Goal: Task Accomplishment & Management: Use online tool/utility

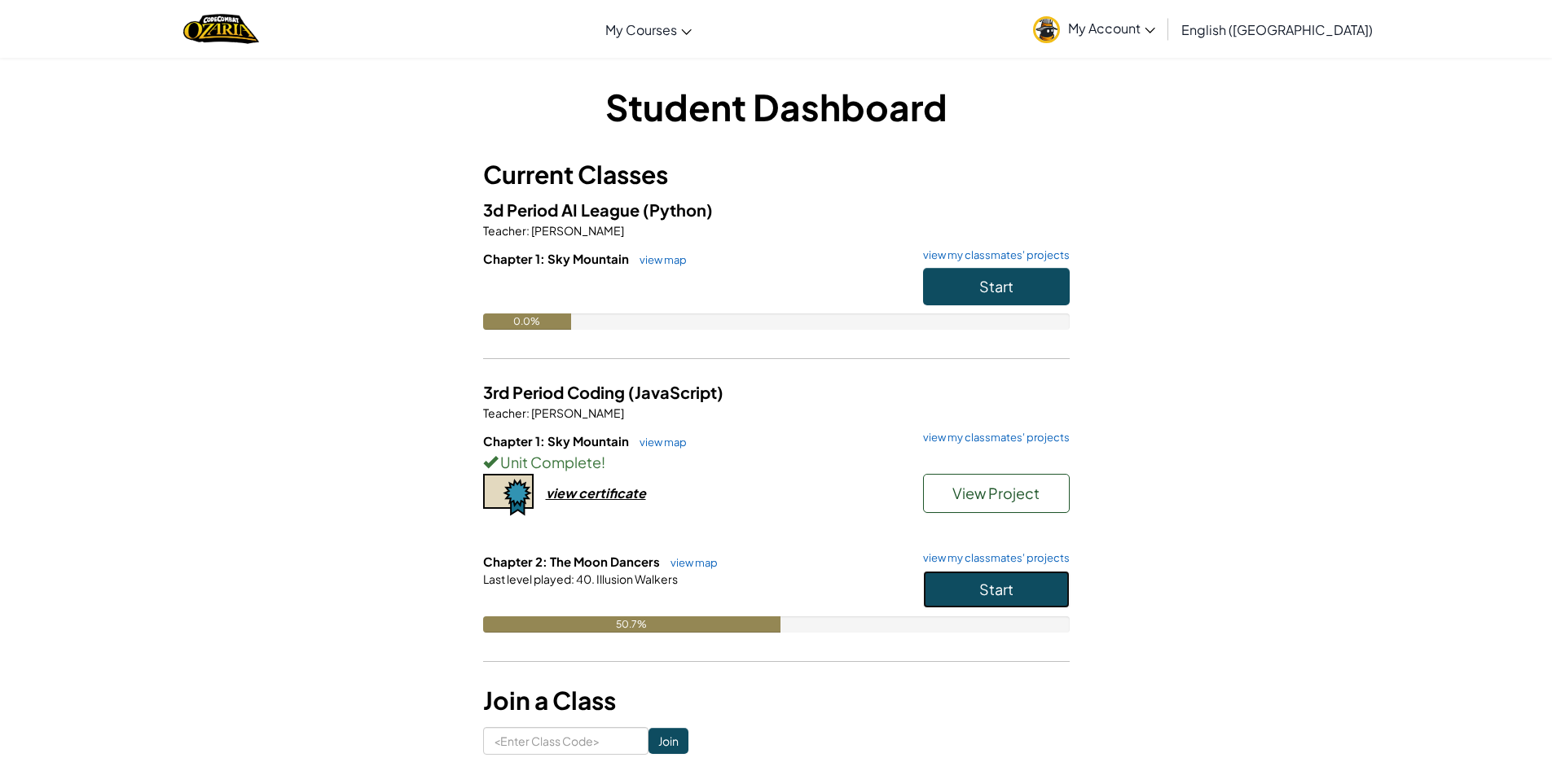
click at [1017, 594] on button "Start" at bounding box center [996, 589] width 147 height 37
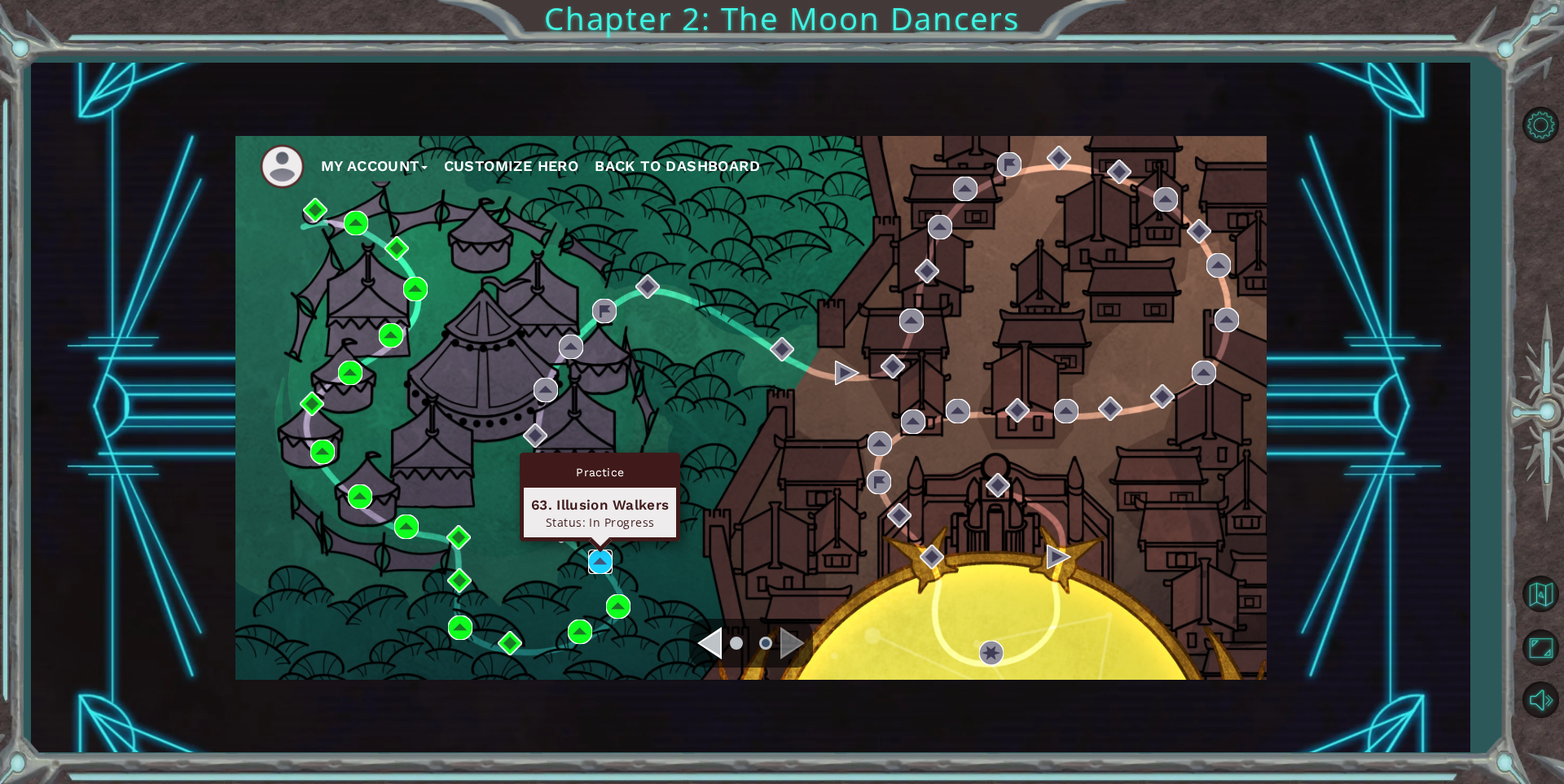
click at [606, 565] on img at bounding box center [600, 562] width 24 height 24
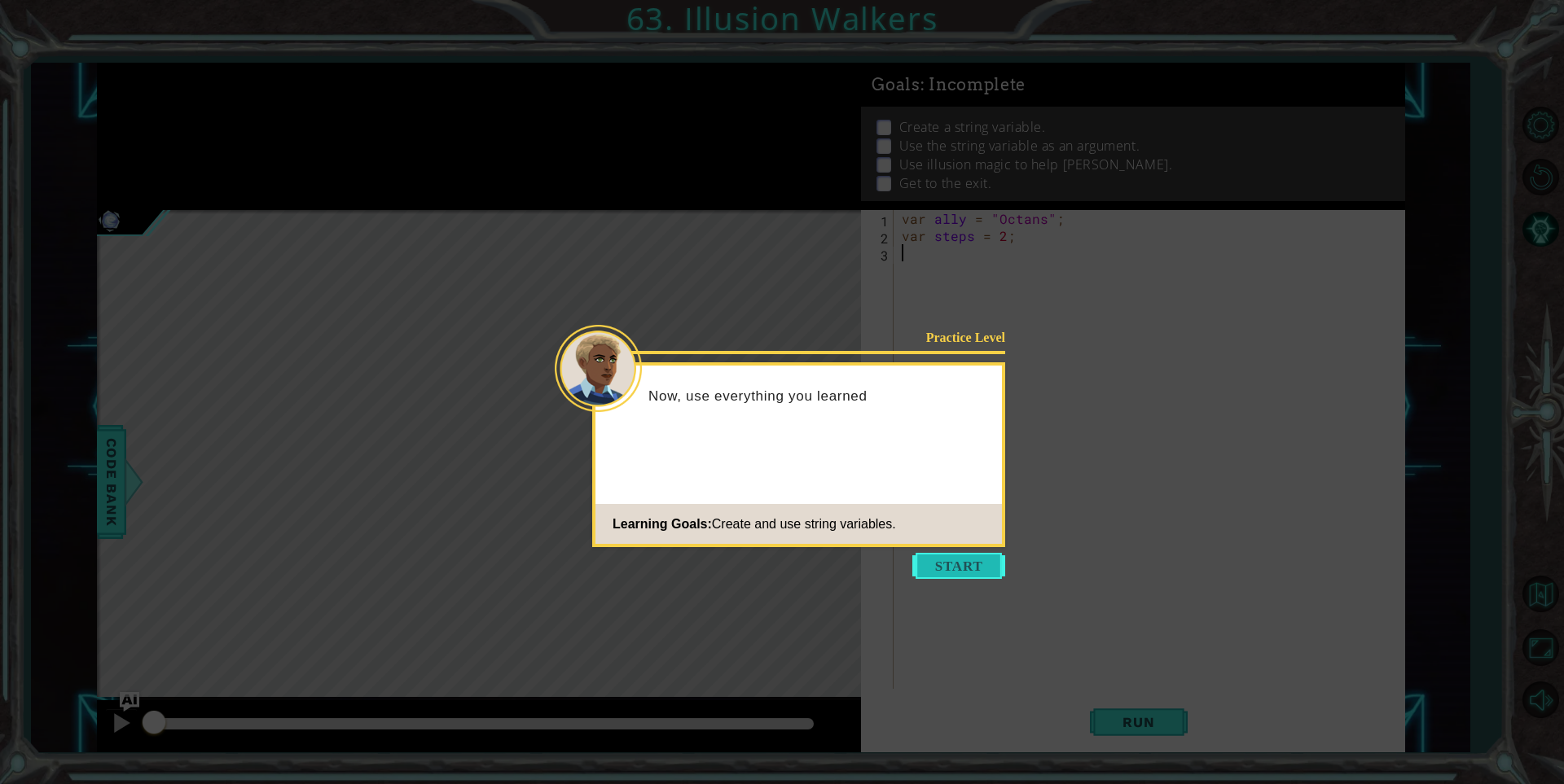
click at [985, 570] on button "Start" at bounding box center [959, 565] width 93 height 26
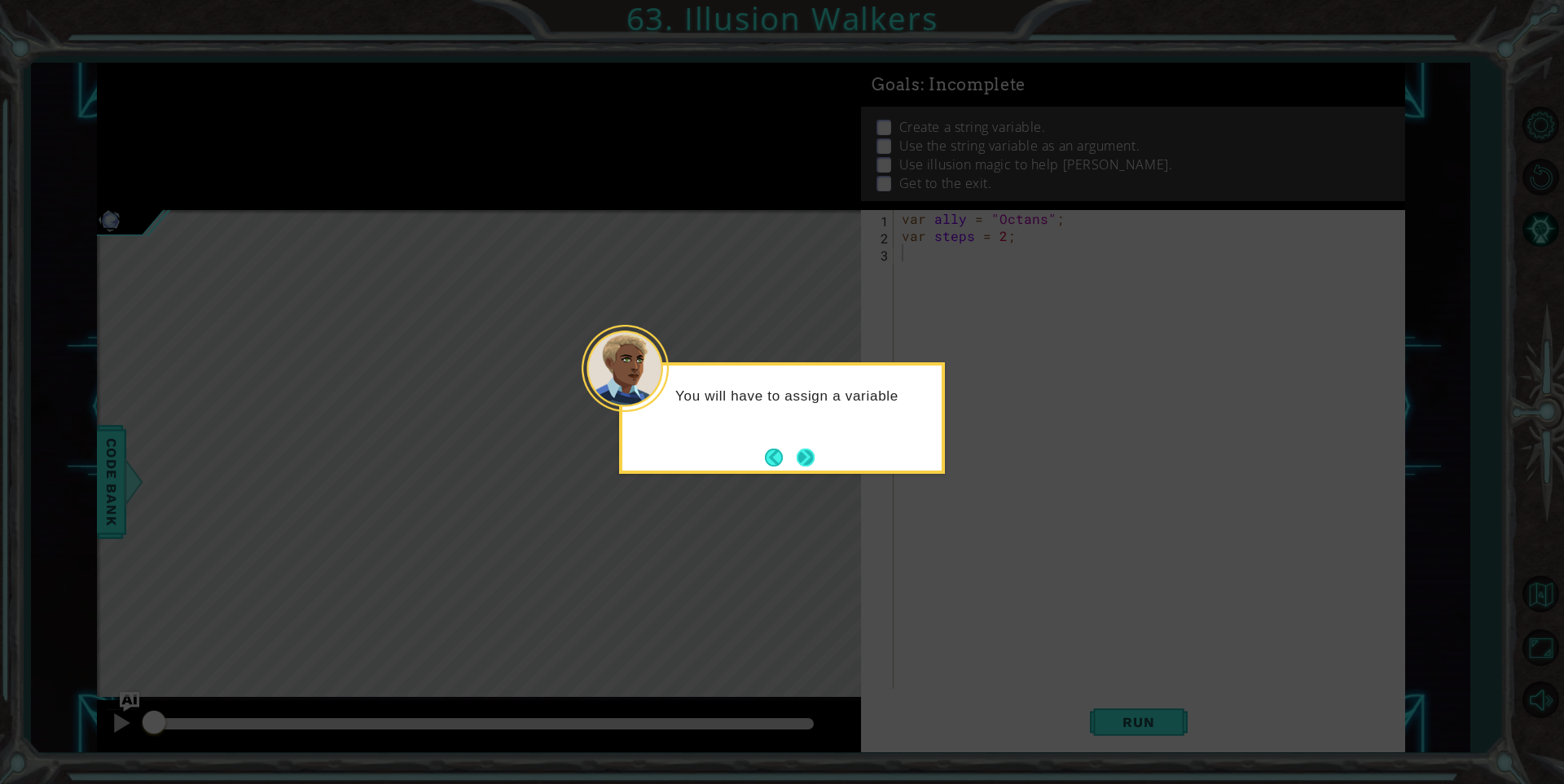
click at [808, 446] on button "Next" at bounding box center [806, 457] width 30 height 30
click at [802, 453] on button "Next" at bounding box center [806, 457] width 20 height 20
click at [802, 453] on button "Next" at bounding box center [806, 457] width 30 height 30
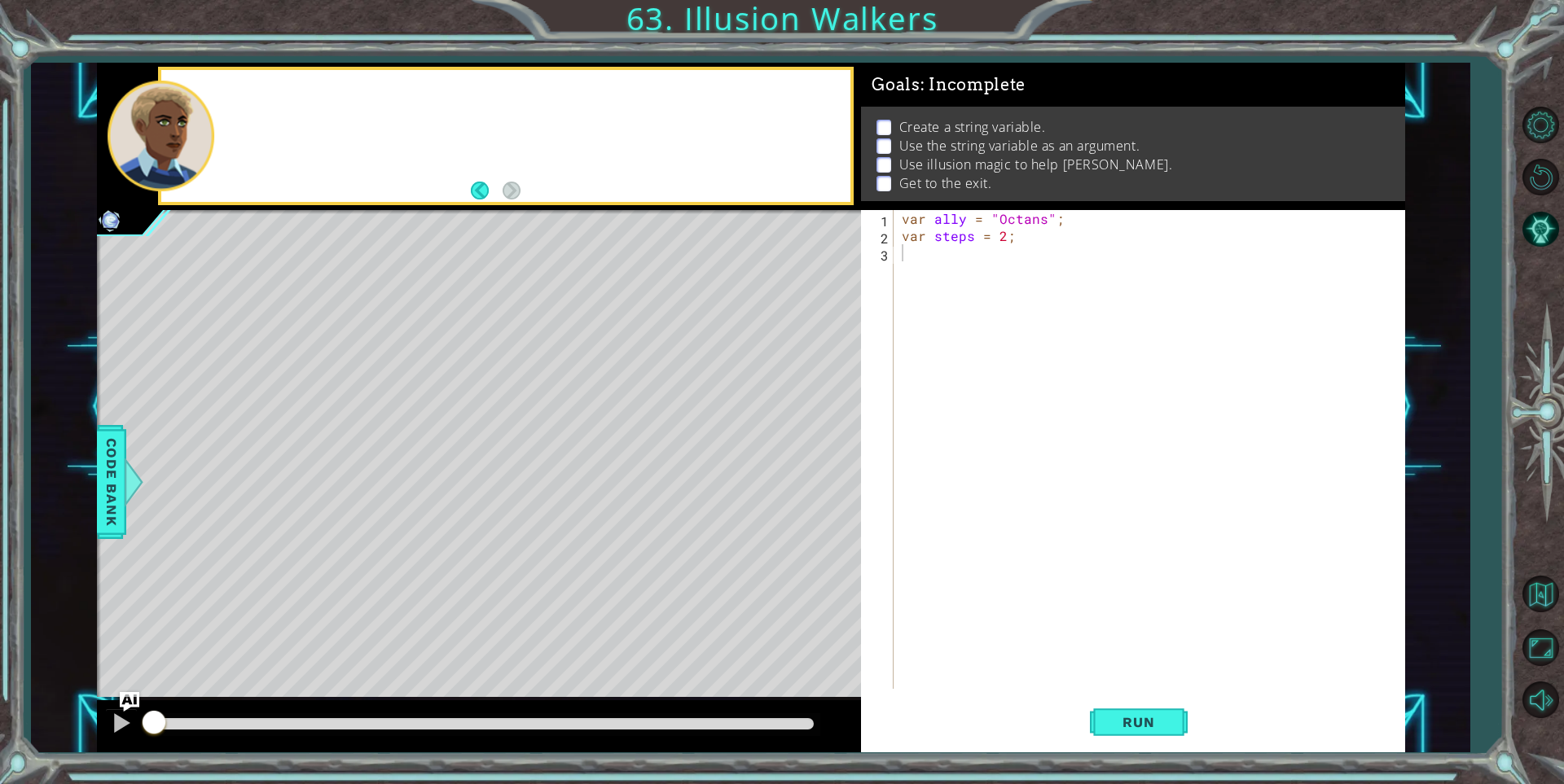
click at [802, 453] on div "Level Map" at bounding box center [473, 449] width 752 height 480
click at [1116, 714] on button "Run" at bounding box center [1139, 722] width 98 height 54
click at [1152, 705] on button "Run" at bounding box center [1139, 722] width 98 height 54
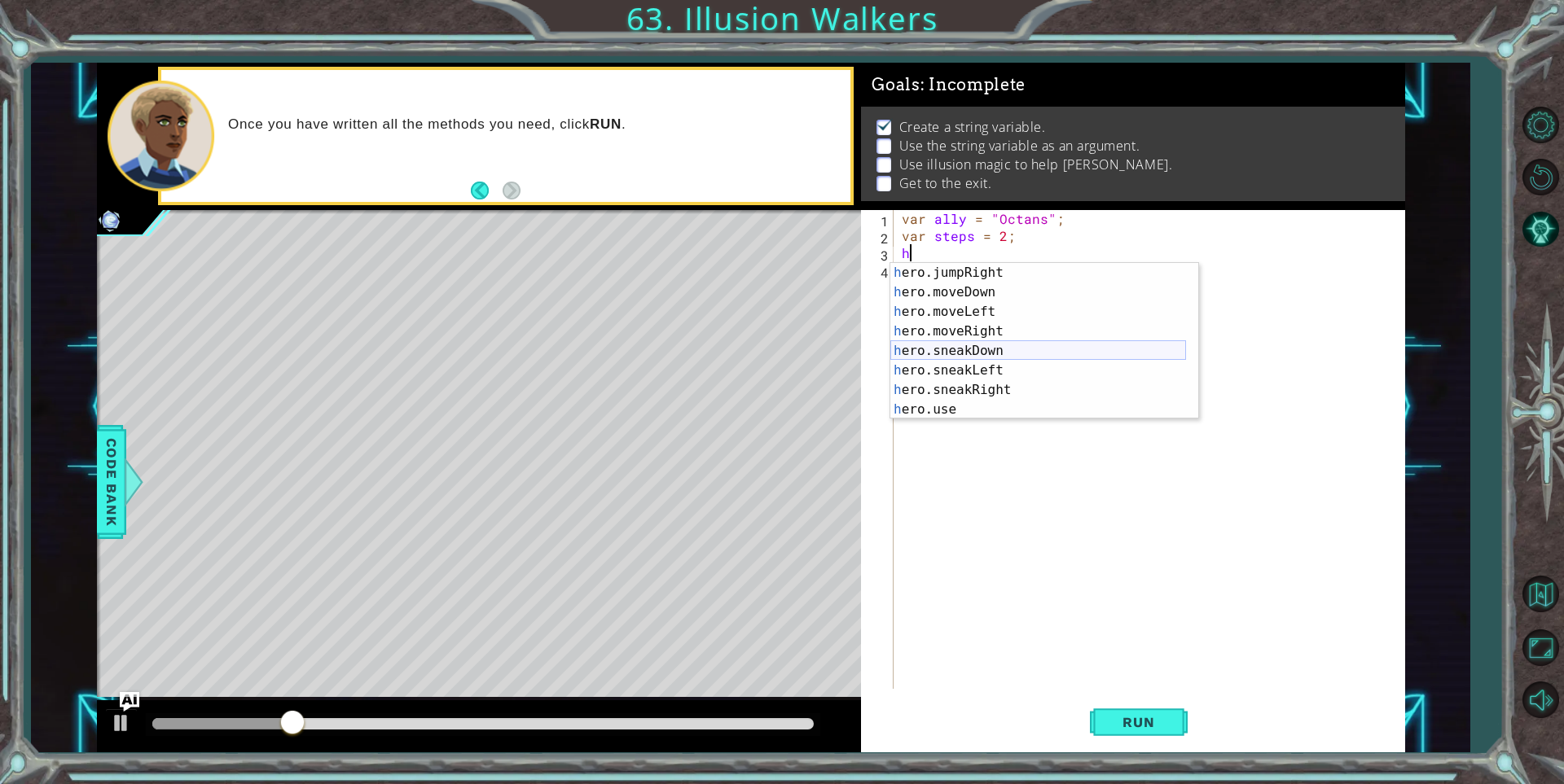
scroll to position [137, 0]
click at [1019, 403] on div "h ero.moveLeft press enter h ero.moveRight press enter h ero.sneakDown press en…" at bounding box center [1038, 361] width 296 height 196
type textarea "hero.castIllusionMist(friend);"
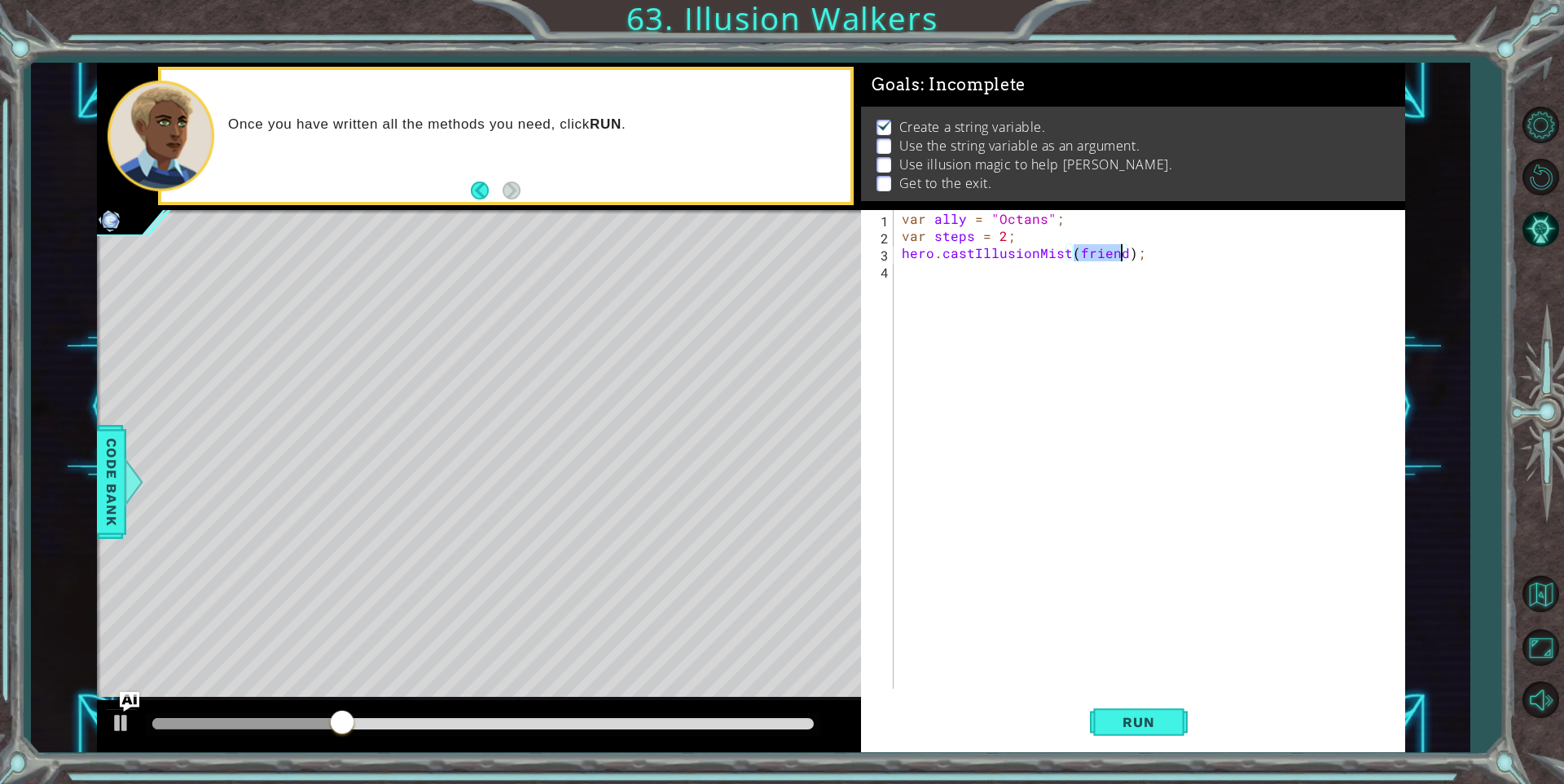
click at [961, 290] on div "var ally = "Octans" ; var steps = 2 ; hero . castIllusionMist ( friend ) ;" at bounding box center [1153, 466] width 509 height 513
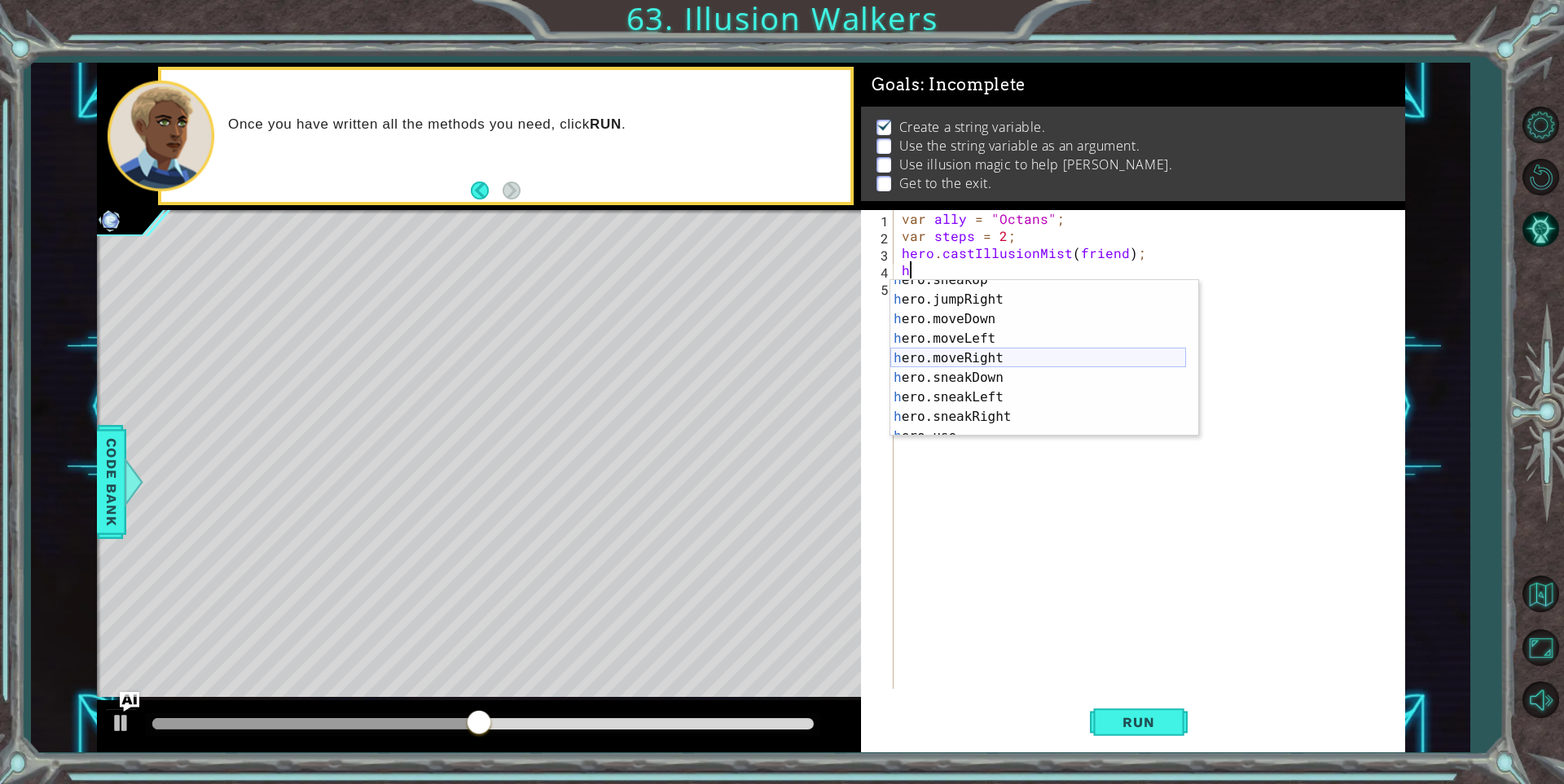
scroll to position [0, 0]
click at [976, 311] on div "h ero.jumpUp press enter h ero.moveUp press enter h ero.jumpDown press enter h …" at bounding box center [1038, 378] width 296 height 196
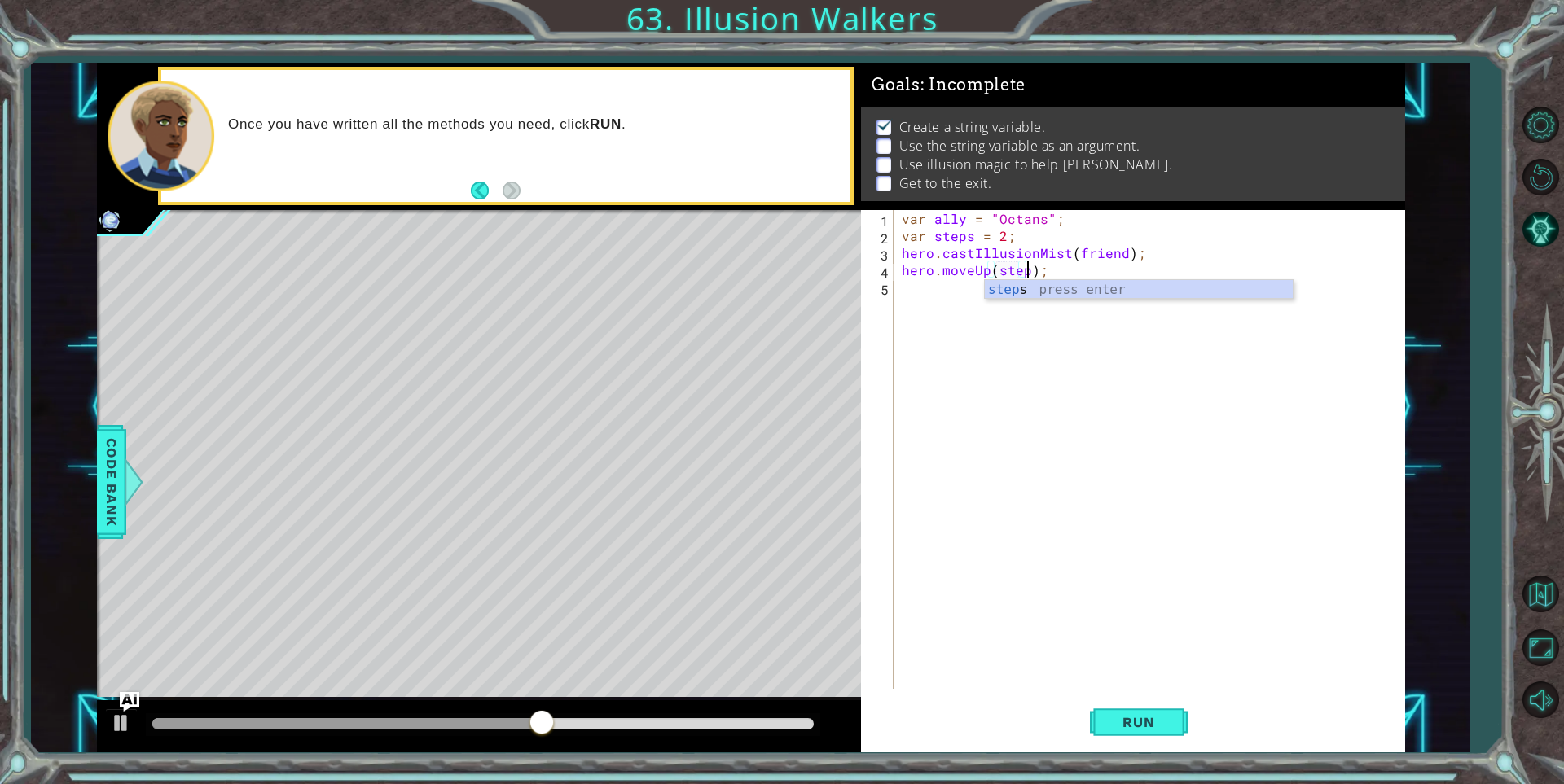
scroll to position [0, 8]
click at [1122, 716] on span "Run" at bounding box center [1139, 722] width 64 height 16
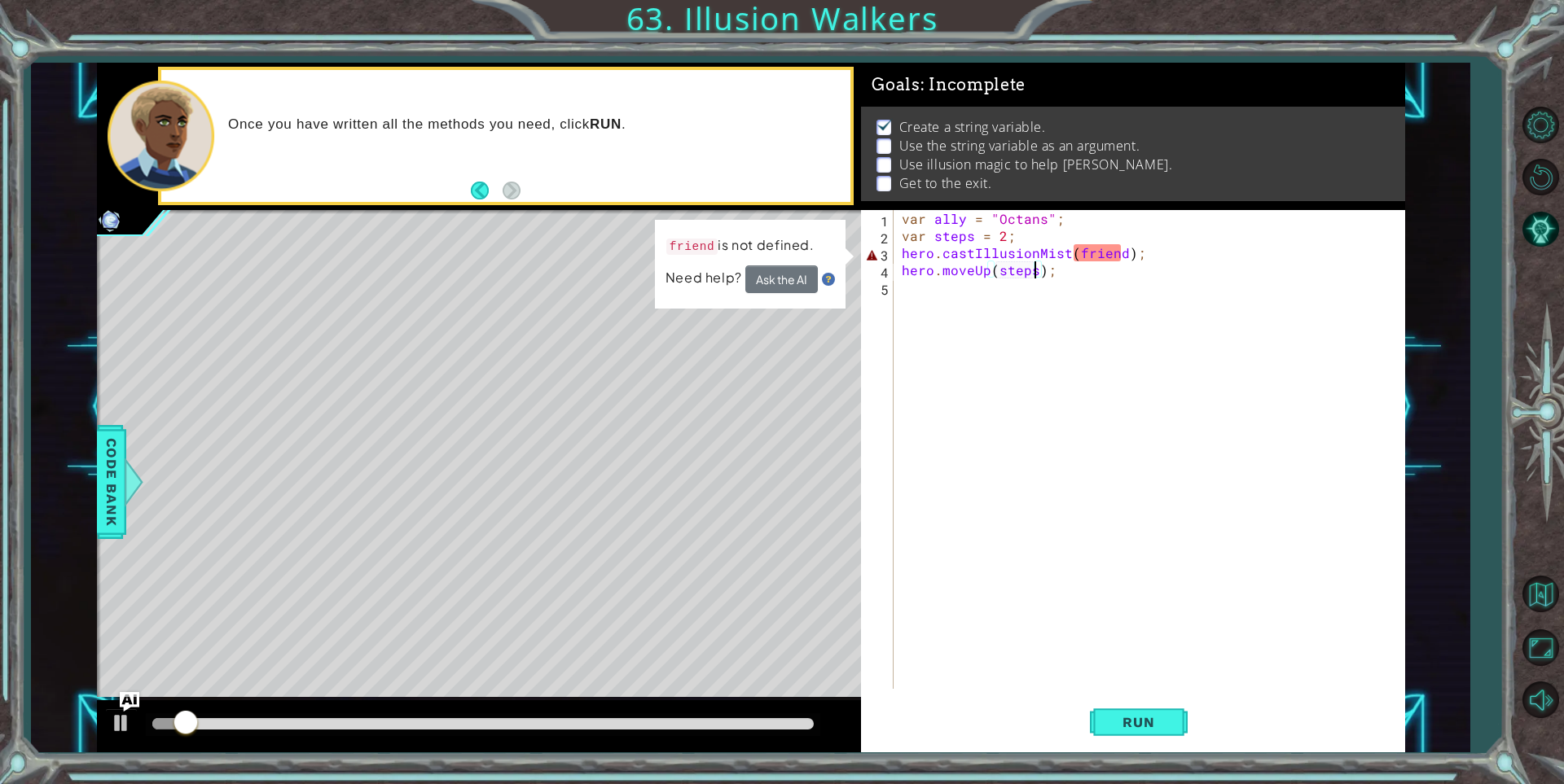
click at [1118, 244] on div "var ally = "Octans" ; var steps = 2 ; hero . castIllusionMist ( friend ) ; hero…" at bounding box center [1153, 466] width 509 height 513
click at [1118, 258] on div "var ally = "Octans" ; var steps = 2 ; hero . castIllusionMist ( friend ) ; hero…" at bounding box center [1153, 466] width 509 height 513
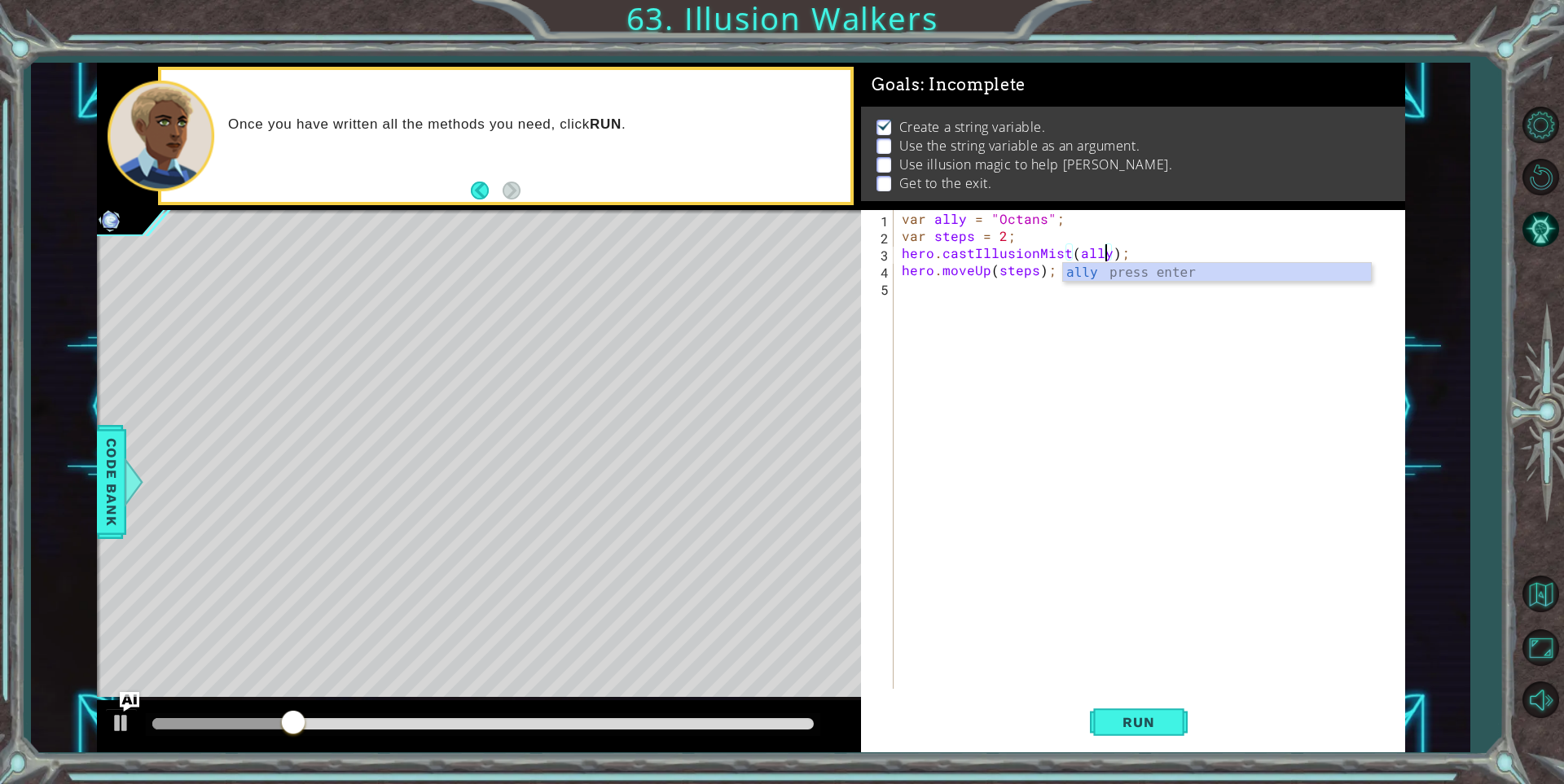
scroll to position [0, 13]
click at [1127, 718] on span "Run" at bounding box center [1139, 722] width 64 height 16
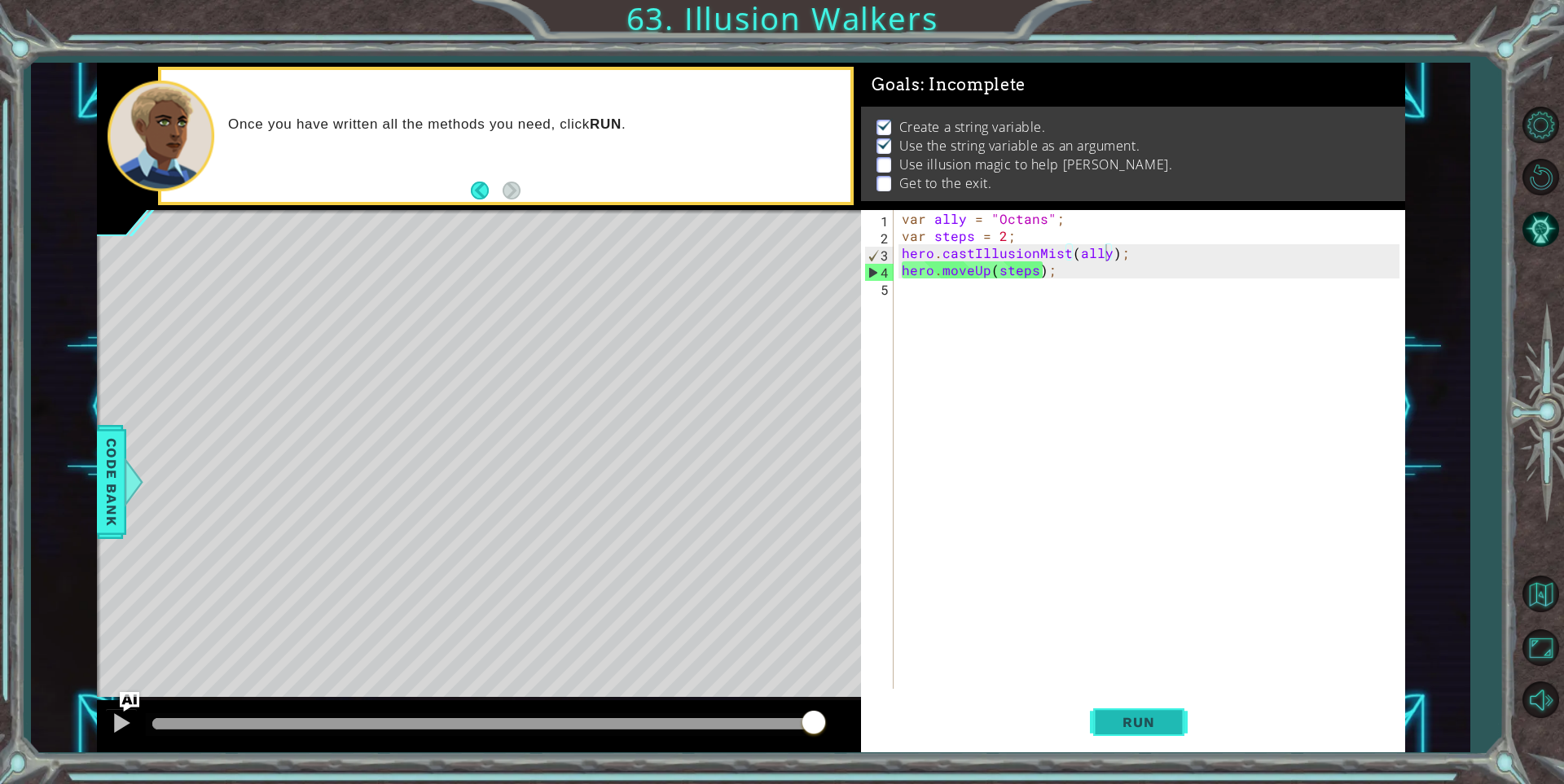
click at [1129, 712] on button "Run" at bounding box center [1139, 722] width 98 height 54
click at [902, 265] on div "var ally = "Octans" ; var steps = 2 ; hero . castIllusionMist ( ally ) ; hero .…" at bounding box center [1153, 466] width 509 height 513
type textarea "hero.moveUp(steps);"
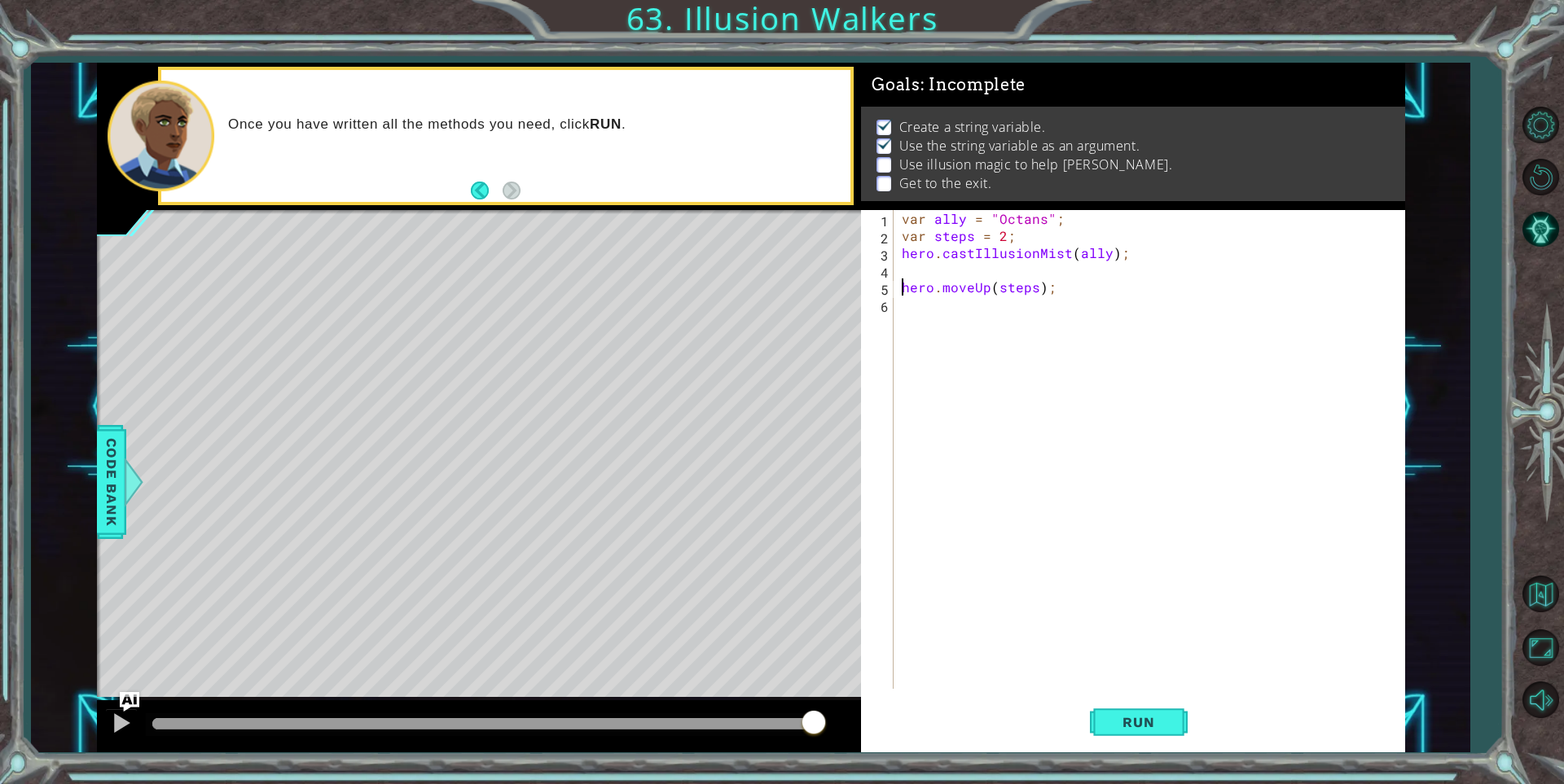
click at [924, 275] on div "var ally = "Octans" ; var steps = 2 ; hero . castIllusionMist ( ally ) ; hero .…" at bounding box center [1153, 466] width 509 height 513
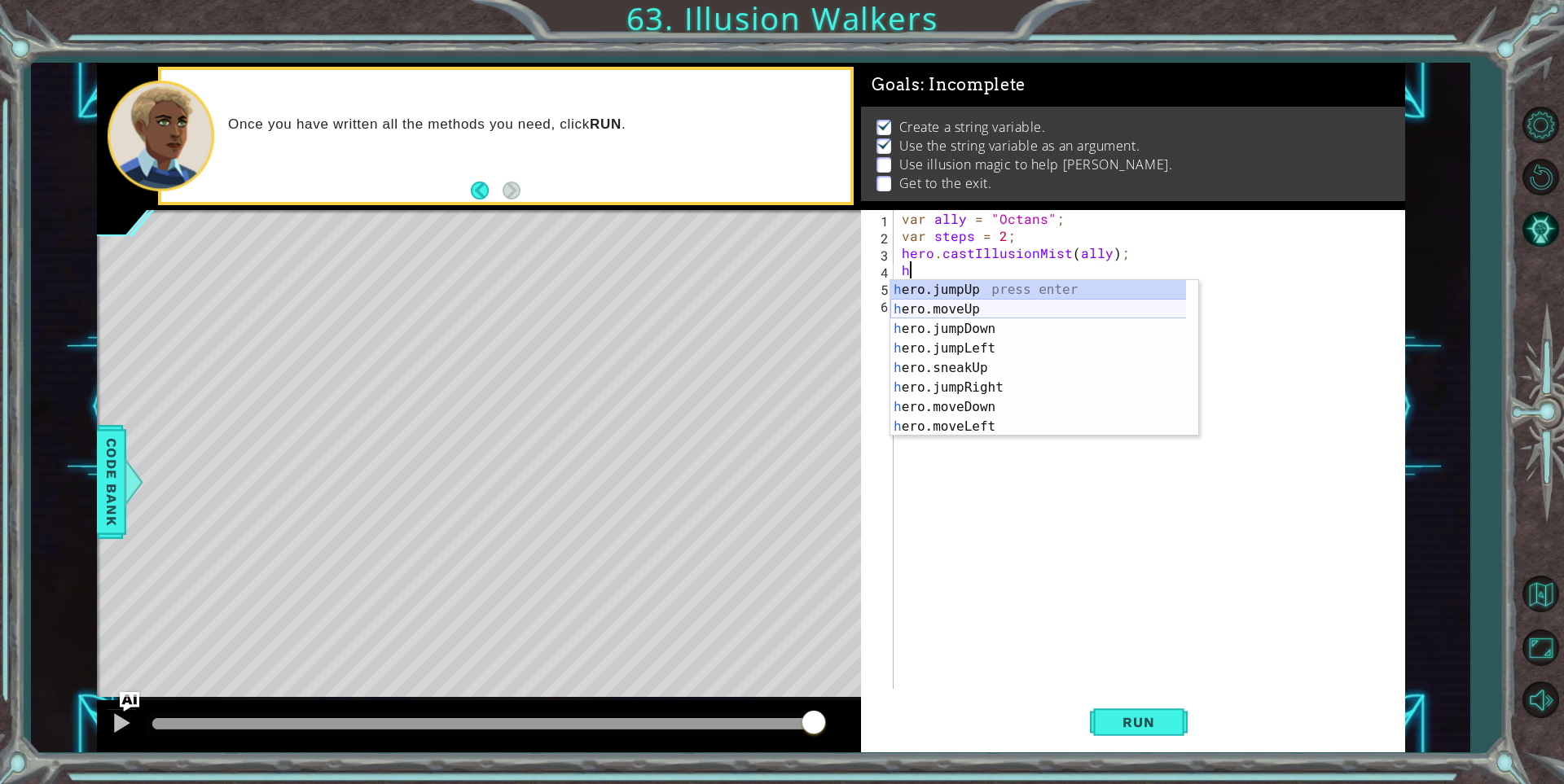
scroll to position [137, 0]
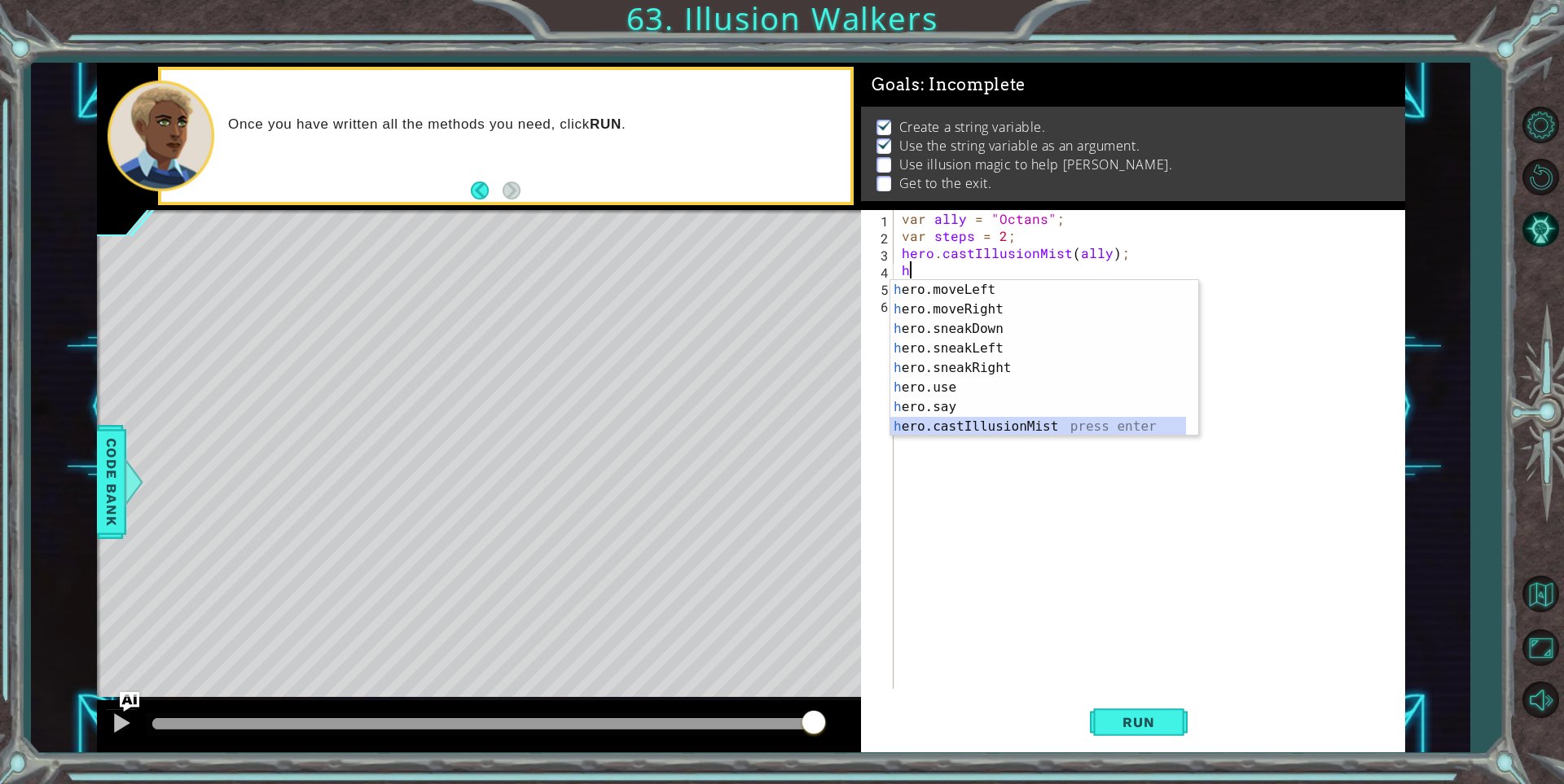
click at [1047, 416] on div "h ero.moveLeft press enter h ero.moveRight press enter h ero.sneakDown press en…" at bounding box center [1038, 378] width 296 height 196
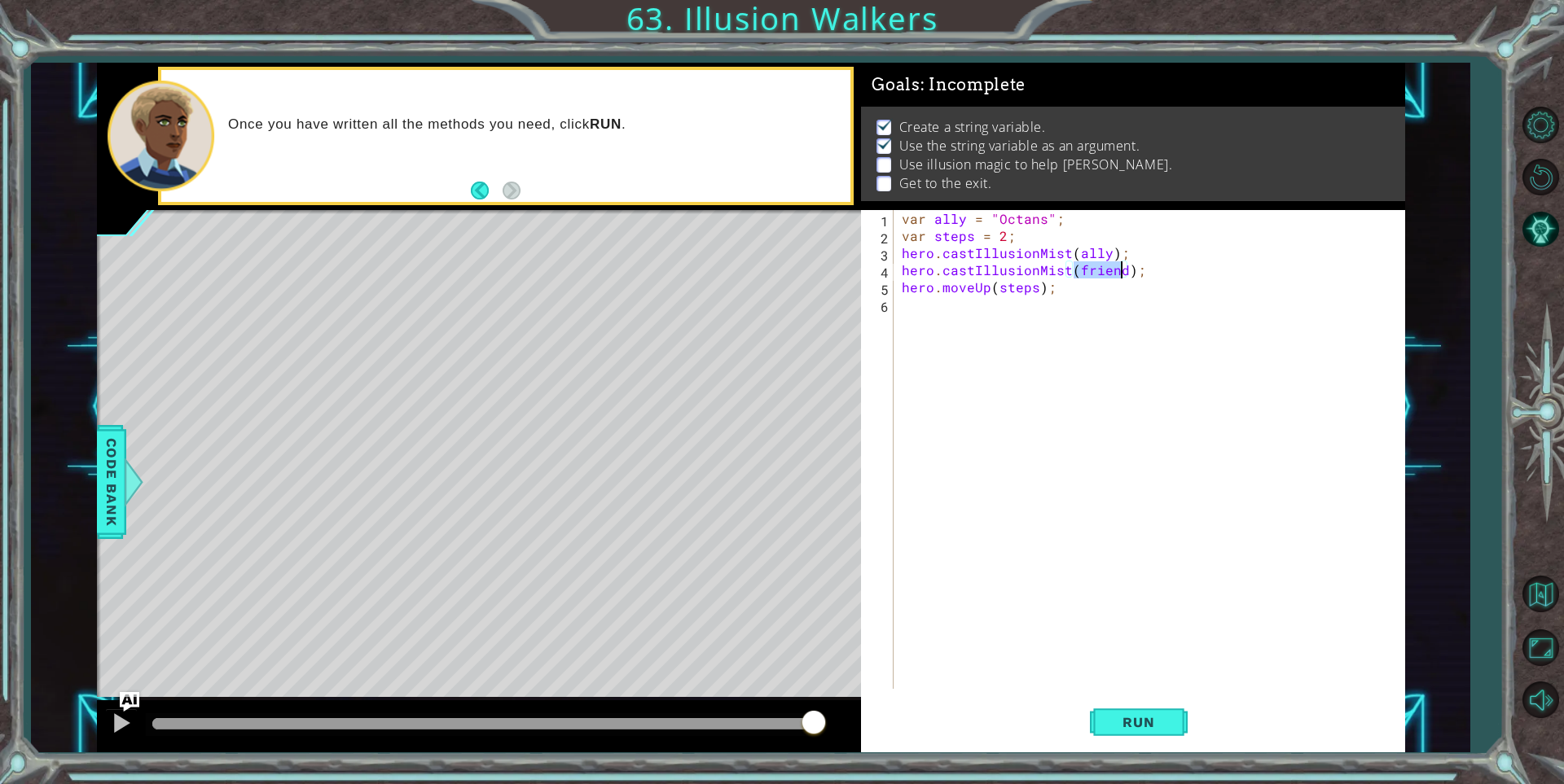
click at [1060, 275] on div "var ally = "Octans" ; var steps = 2 ; hero . castIllusionMist ( ally ) ; hero .…" at bounding box center [1153, 466] width 509 height 513
click at [1059, 269] on div "var ally = "Octans" ; var steps = 2 ; hero . castIllusionMist ( ally ) ; hero .…" at bounding box center [1153, 466] width 509 height 513
click at [1068, 270] on div "var ally = "Octans" ; var steps = 2 ; hero . castIllusionMist ( ally ) ; hero .…" at bounding box center [1153, 466] width 509 height 513
click at [1101, 701] on button "Run" at bounding box center [1139, 722] width 98 height 54
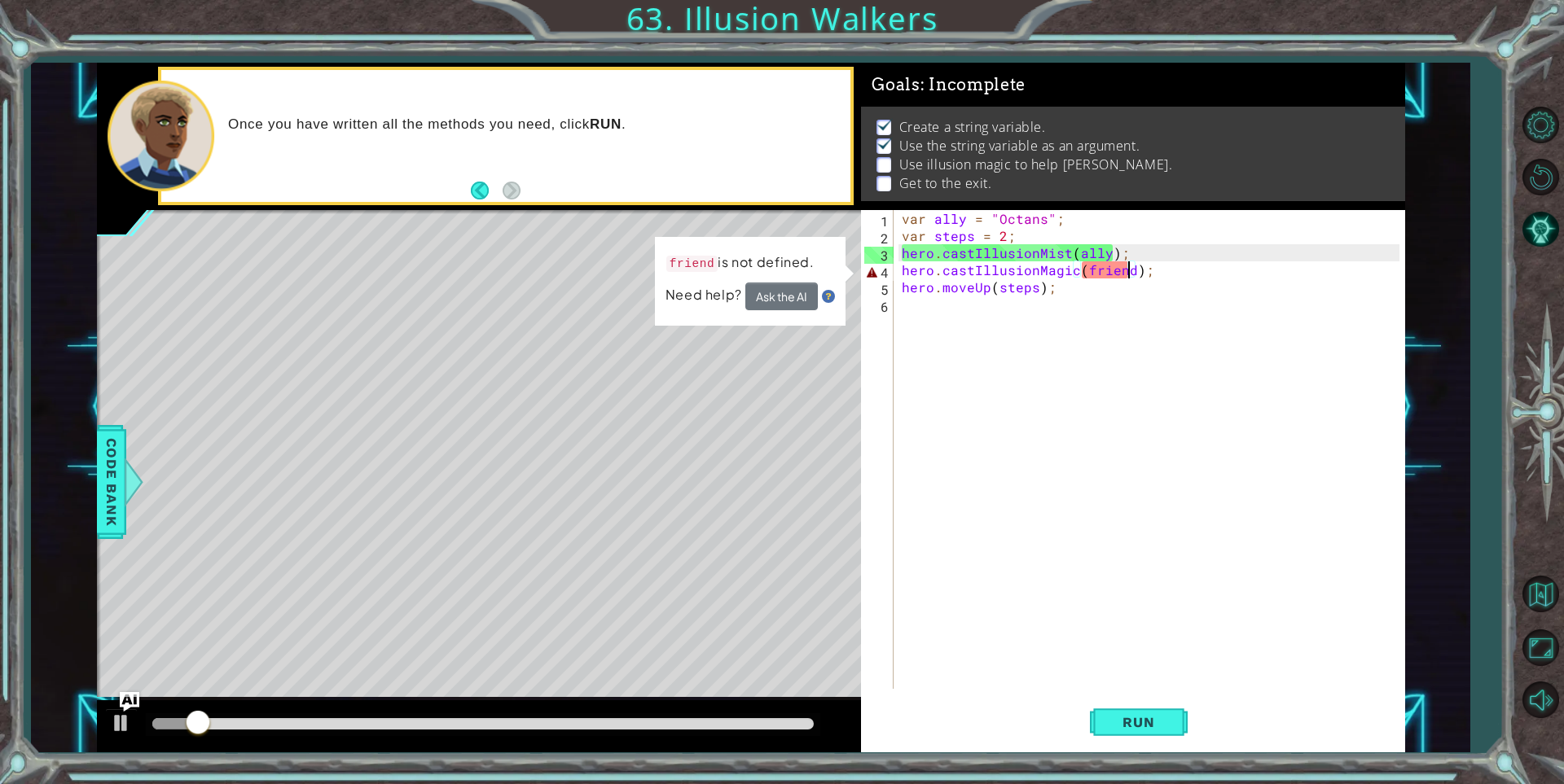
click at [1125, 266] on div "var ally = "Octans" ; var steps = 2 ; hero . castIllusionMist ( ally ) ; hero .…" at bounding box center [1153, 466] width 509 height 513
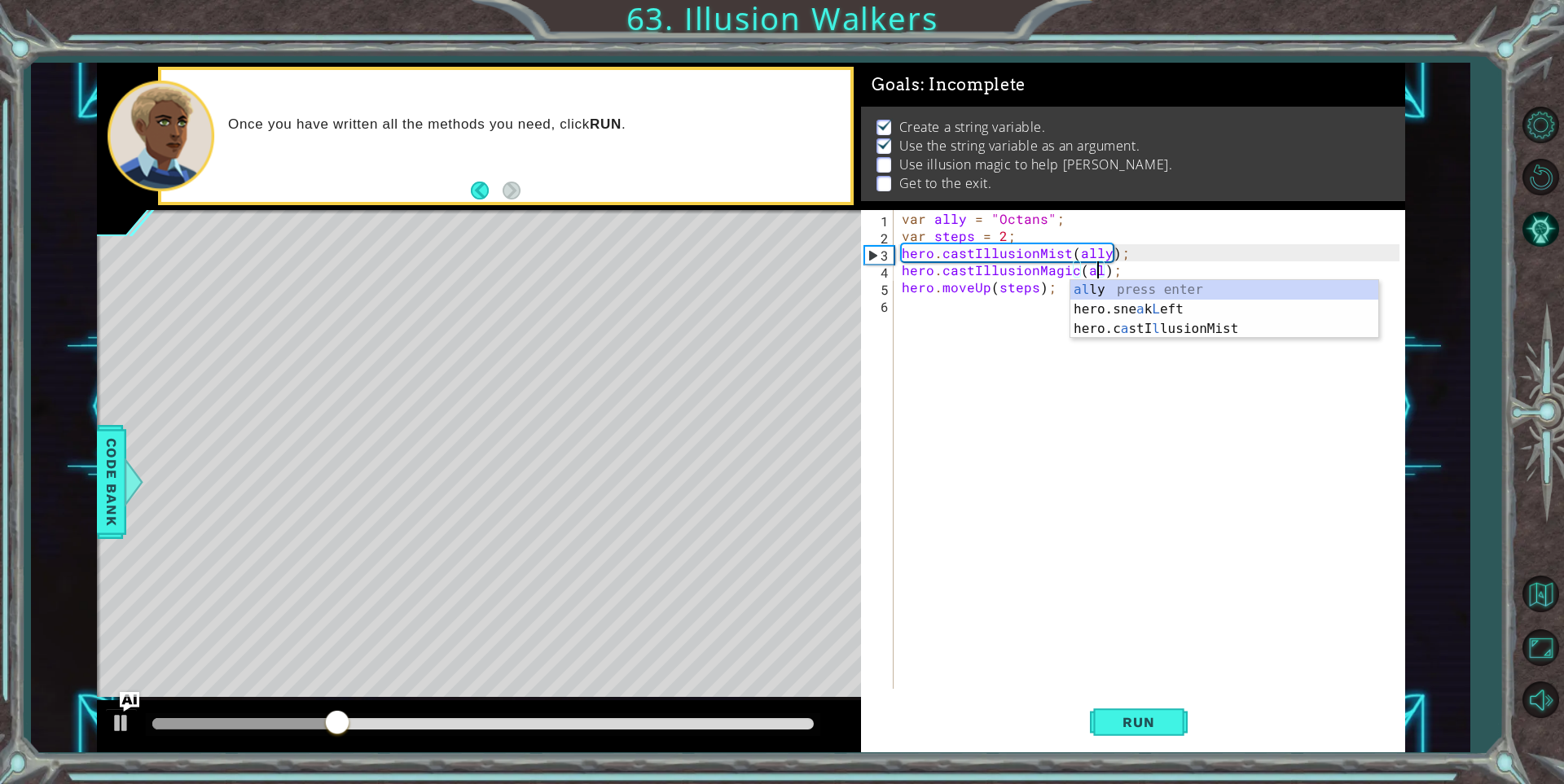
scroll to position [0, 13]
type textarea "hero.castIllusionMagic(ally);"
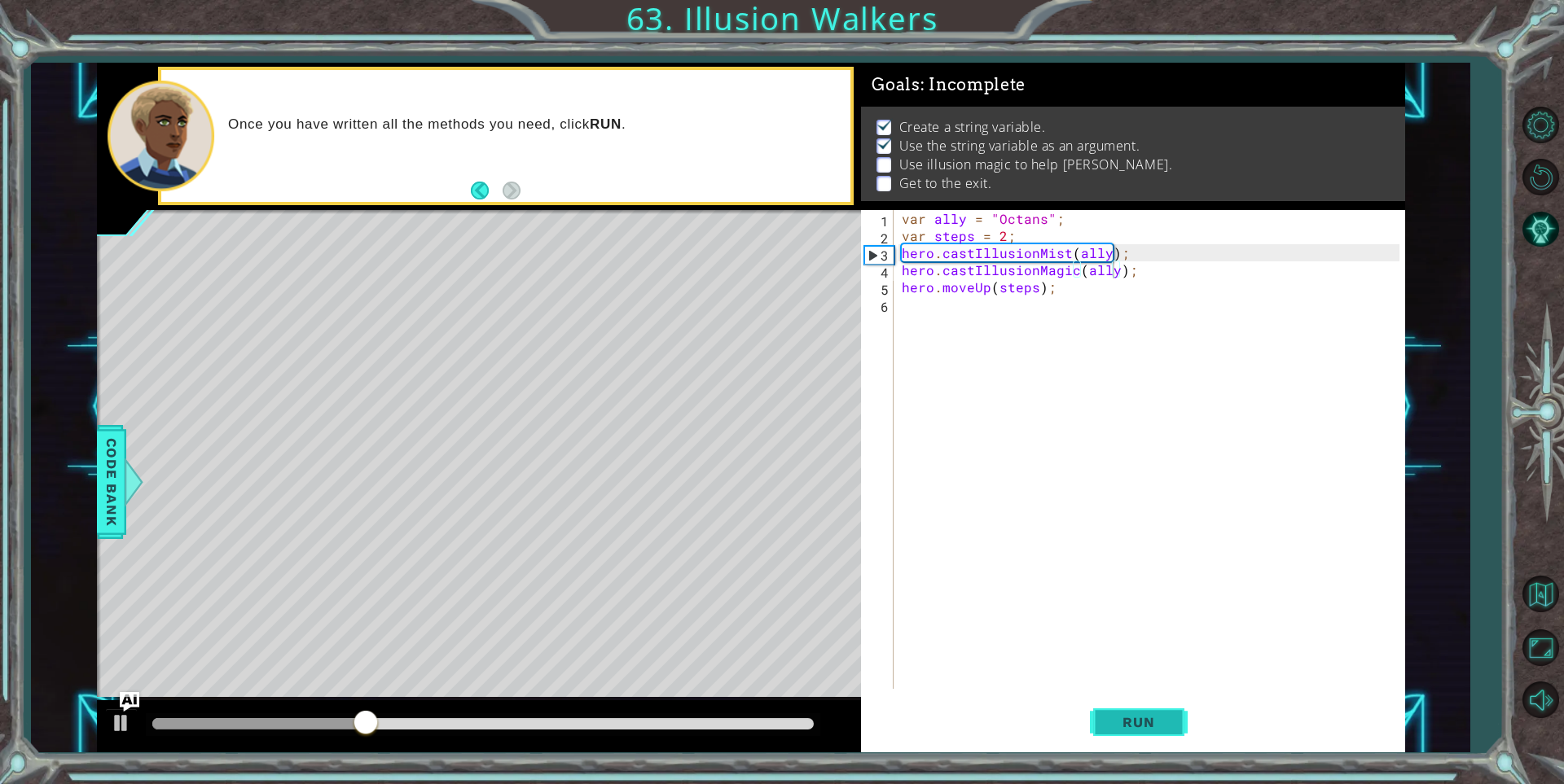
click at [1135, 729] on span "Run" at bounding box center [1139, 722] width 64 height 16
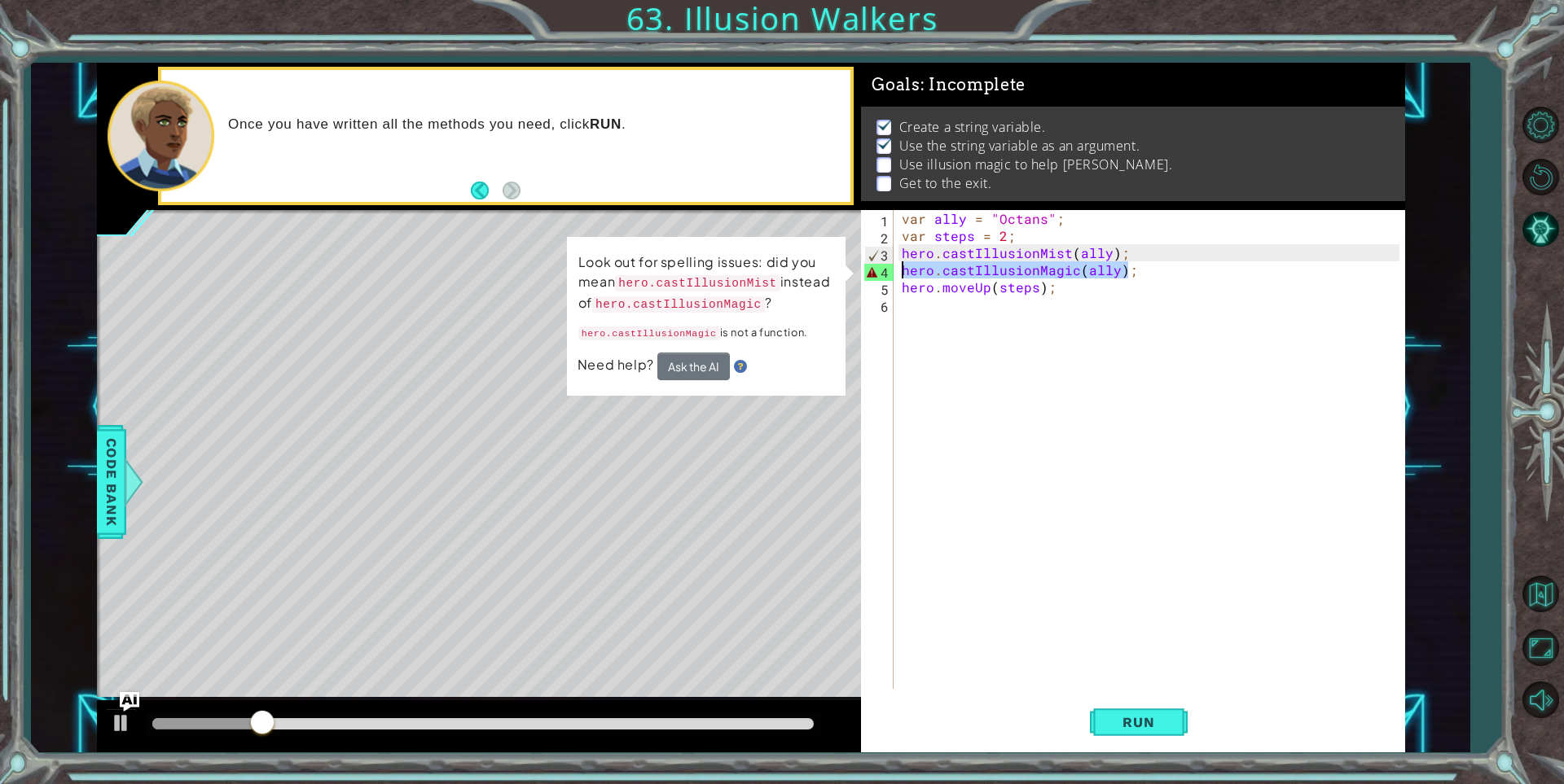
drag, startPoint x: 1125, startPoint y: 268, endPoint x: 877, endPoint y: 277, distance: 248.2
click at [877, 277] on div "hero.castIllusionMagic(ally); 1 2 3 4 5 6 var ally = "Octans" ; var steps = 2 ;…" at bounding box center [1130, 449] width 539 height 479
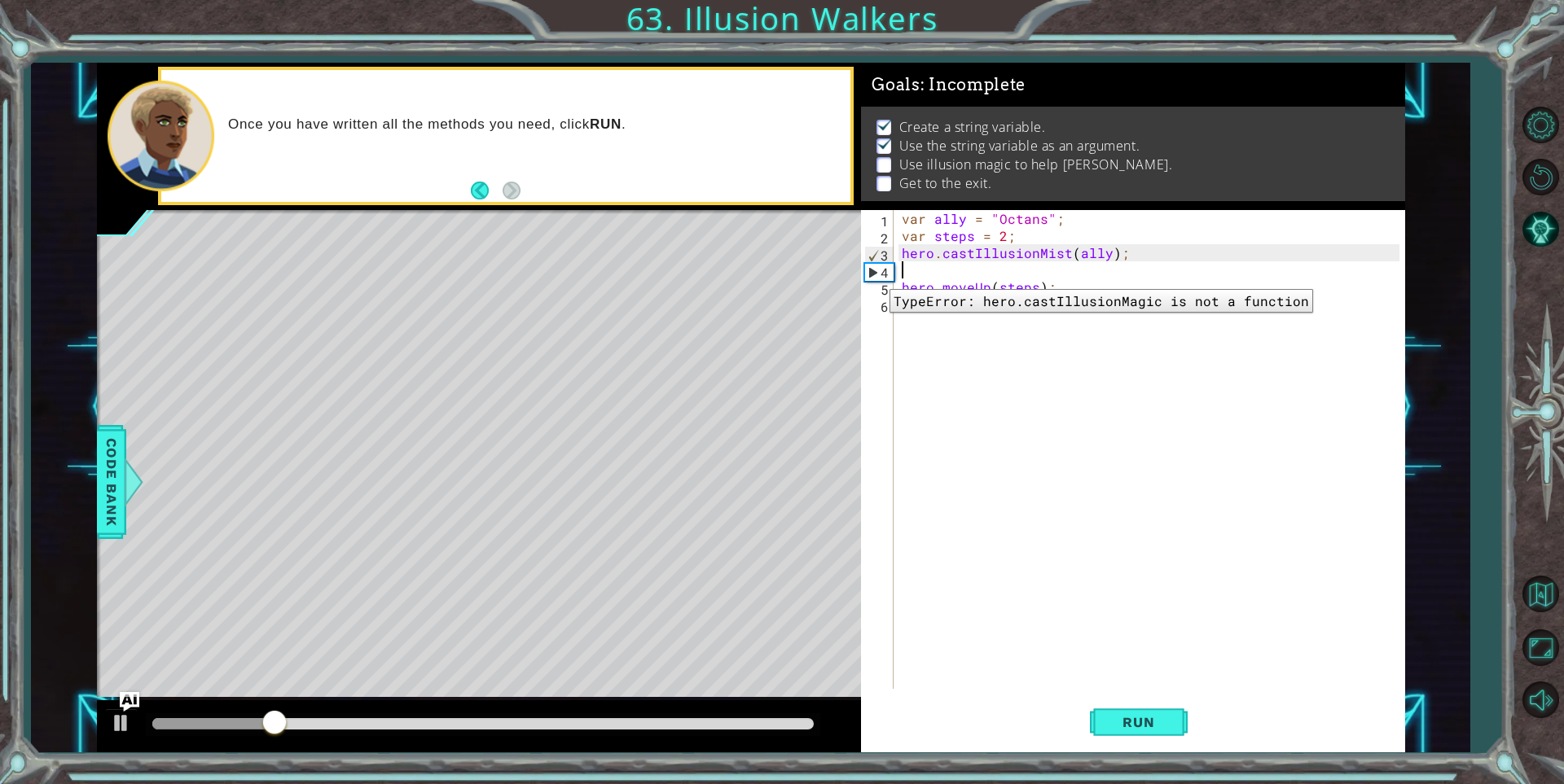
scroll to position [0, 0]
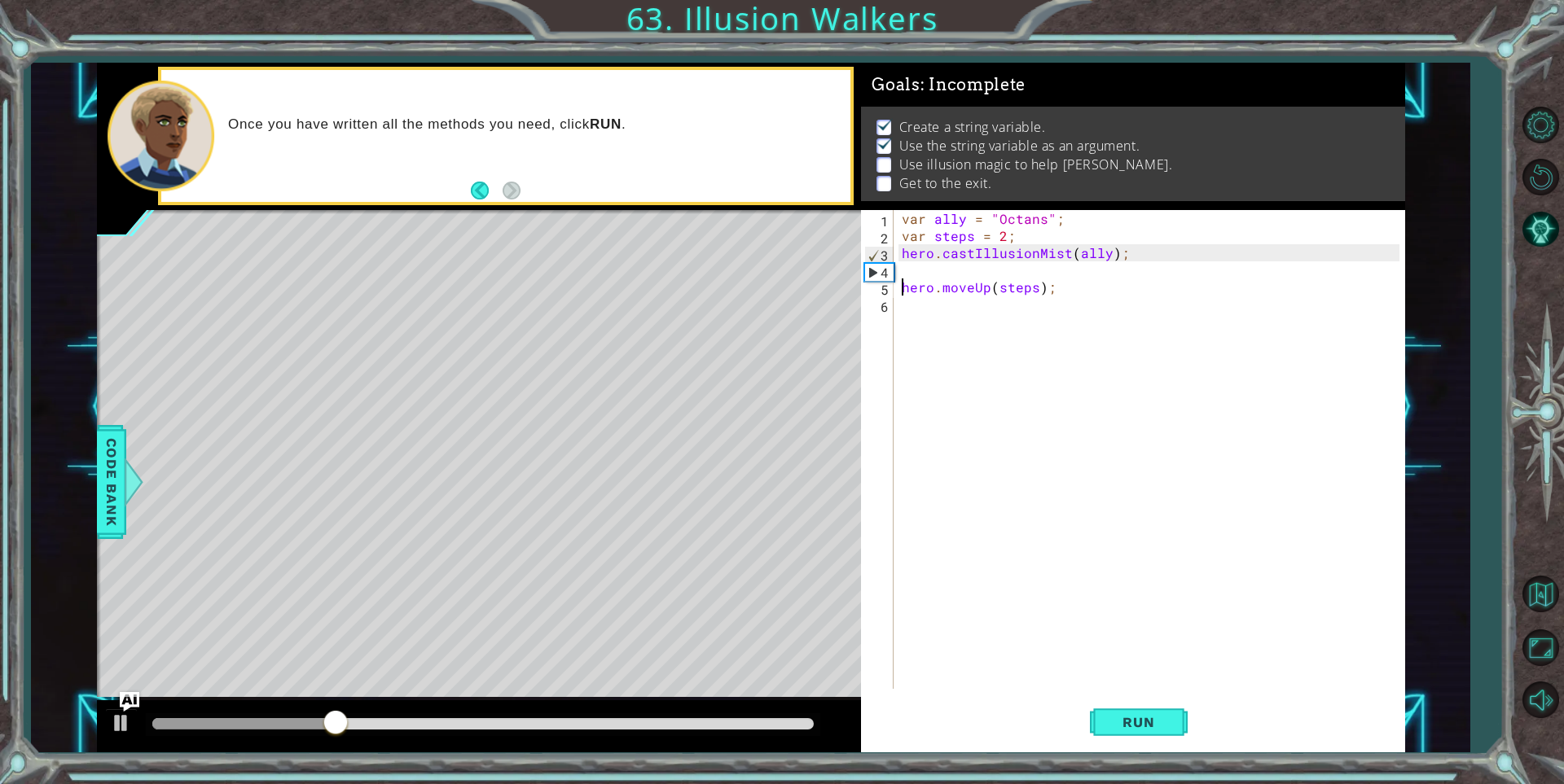
click at [898, 282] on div "var ally = "Octans" ; var steps = 2 ; hero . castIllusionMist ( ally ) ; hero .…" at bounding box center [1153, 466] width 509 height 513
type textarea "hero.moveUp(steps);"
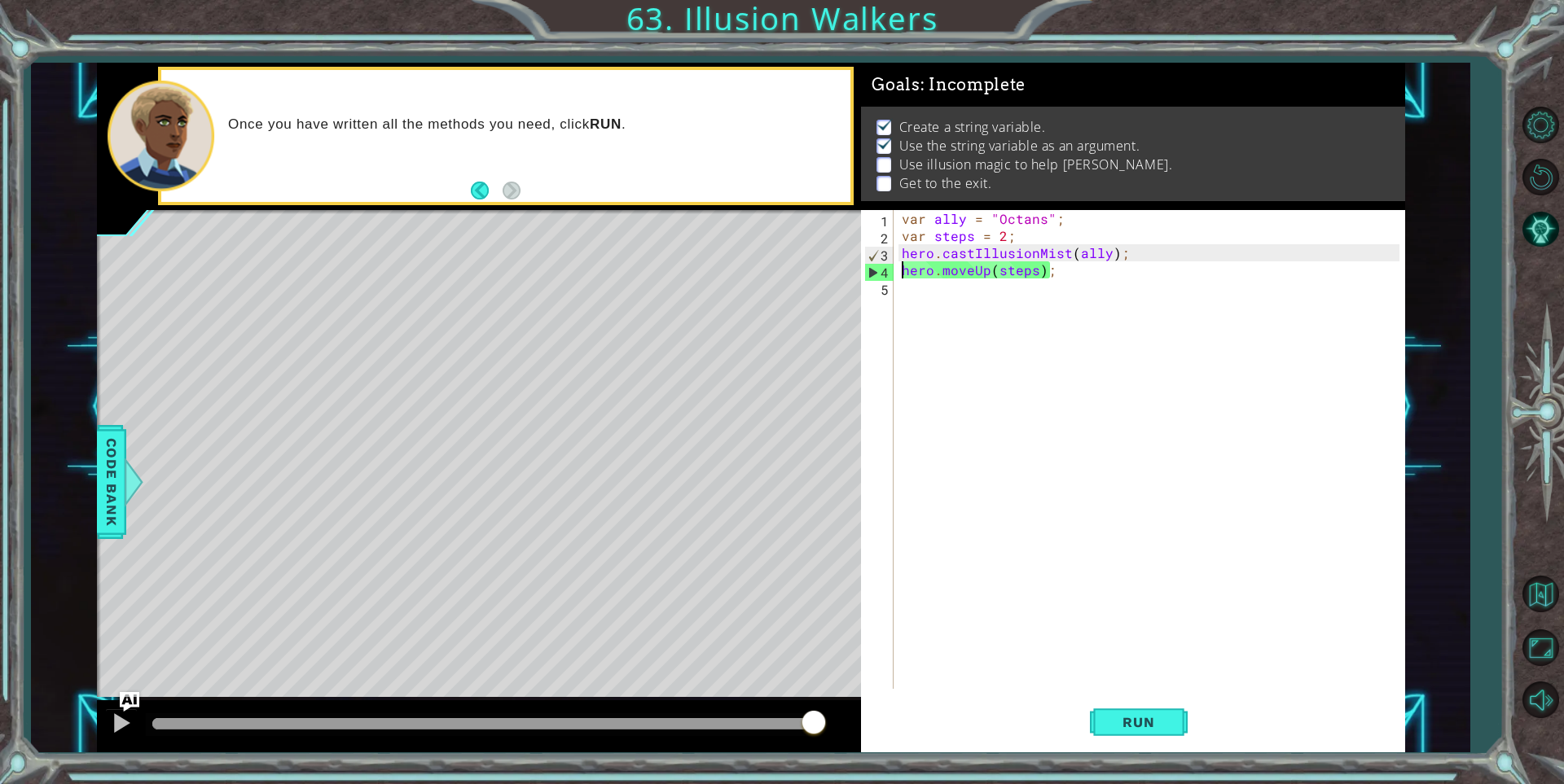
click at [912, 302] on div "var ally = "Octans" ; var steps = 2 ; hero . castIllusionMist ( ally ) ; hero .…" at bounding box center [1153, 466] width 509 height 513
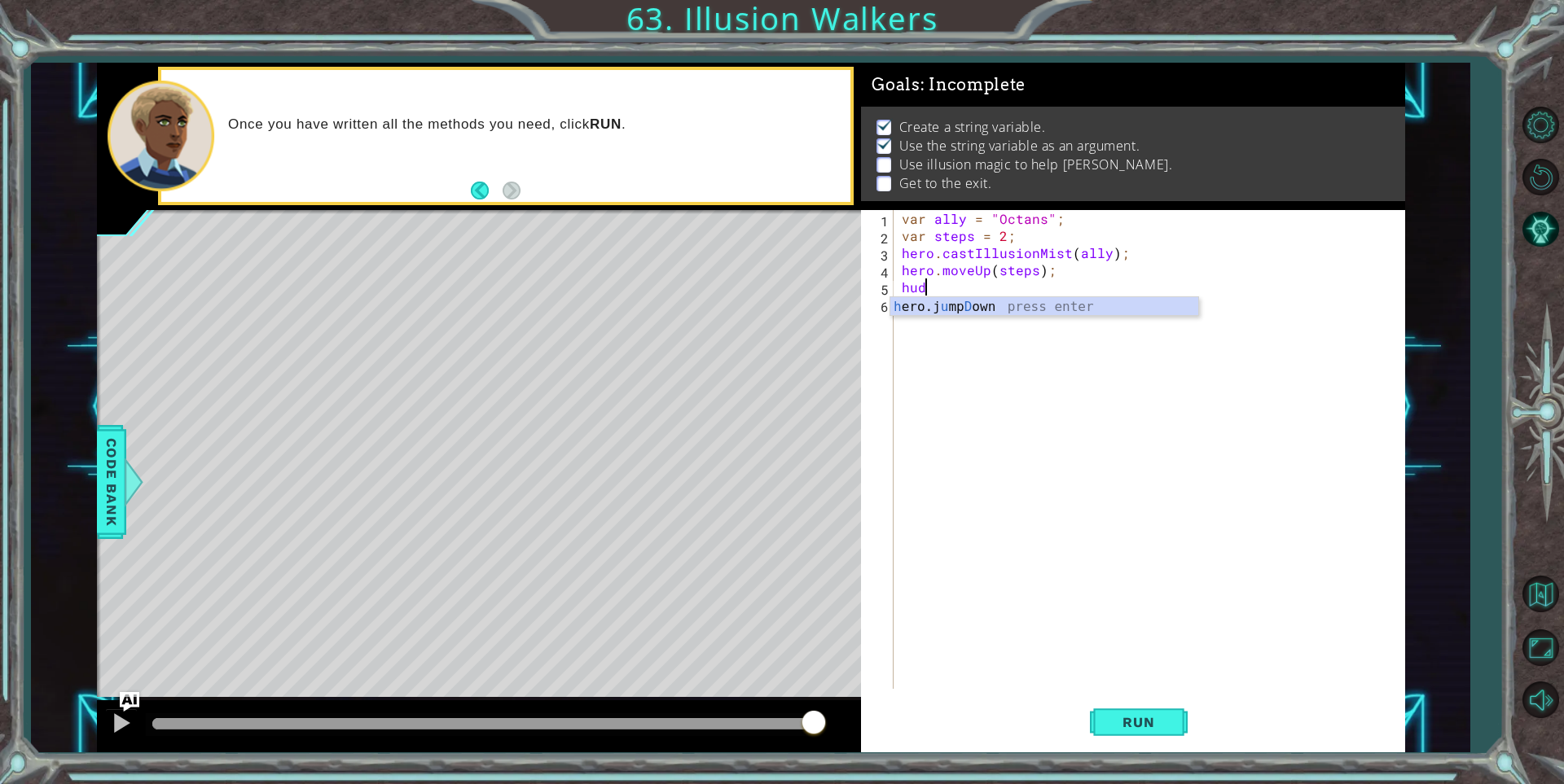
type textarea "h"
